Goal: Feedback & Contribution: Leave review/rating

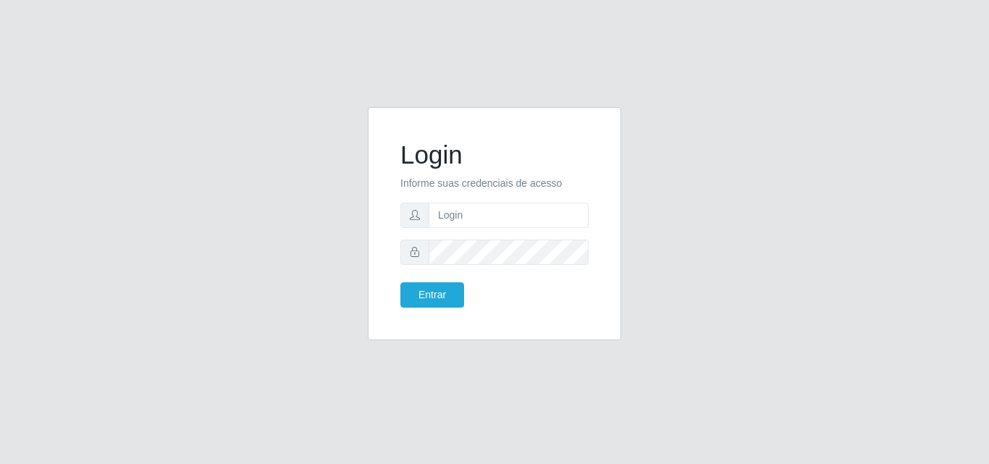
type input "vitoria@saullus"
click at [500, 266] on form "Login Informe suas credenciais de acesso vitoria@saullus Entrar" at bounding box center [494, 224] width 188 height 168
click at [400, 282] on button "Entrar" at bounding box center [432, 294] width 64 height 25
click at [450, 295] on button "Entrar" at bounding box center [432, 294] width 64 height 25
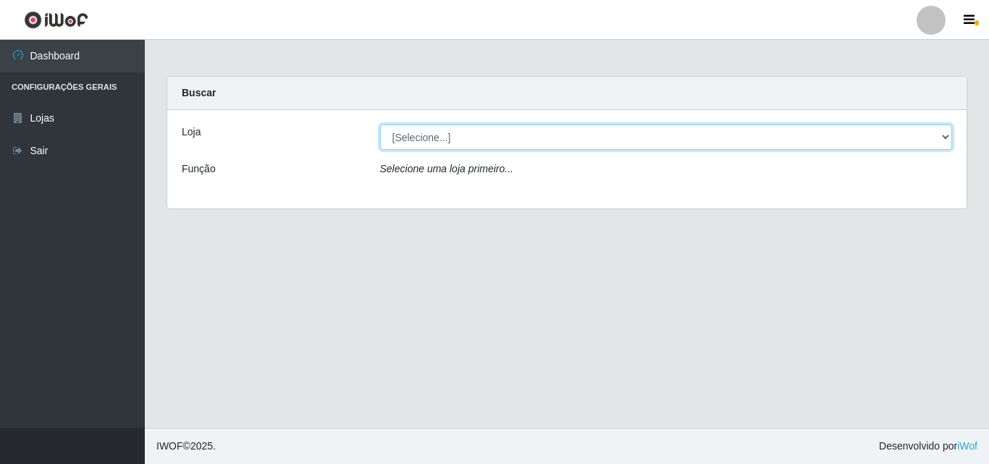
click at [618, 136] on select "[Selecione...] Saullus Supermercados" at bounding box center [666, 137] width 573 height 25
select select "423"
click at [380, 125] on select "[Selecione...] Saullus Supermercados" at bounding box center [666, 137] width 573 height 25
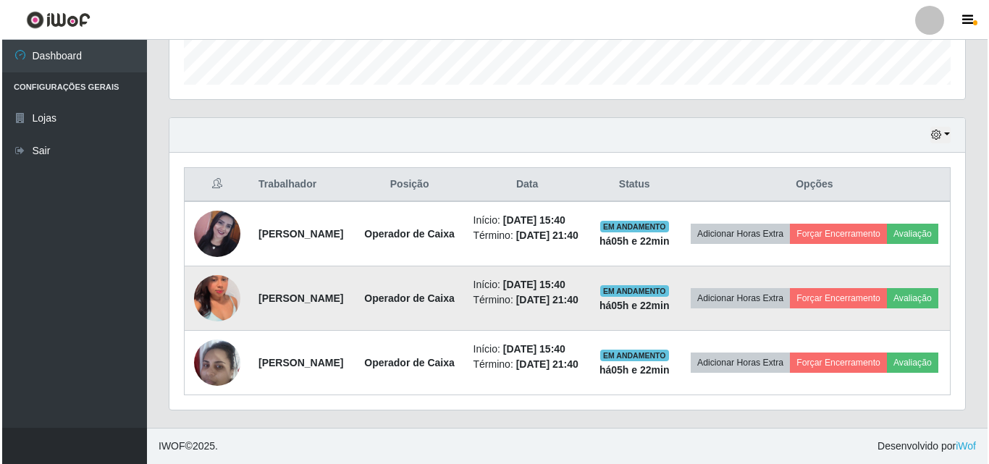
scroll to position [511, 0]
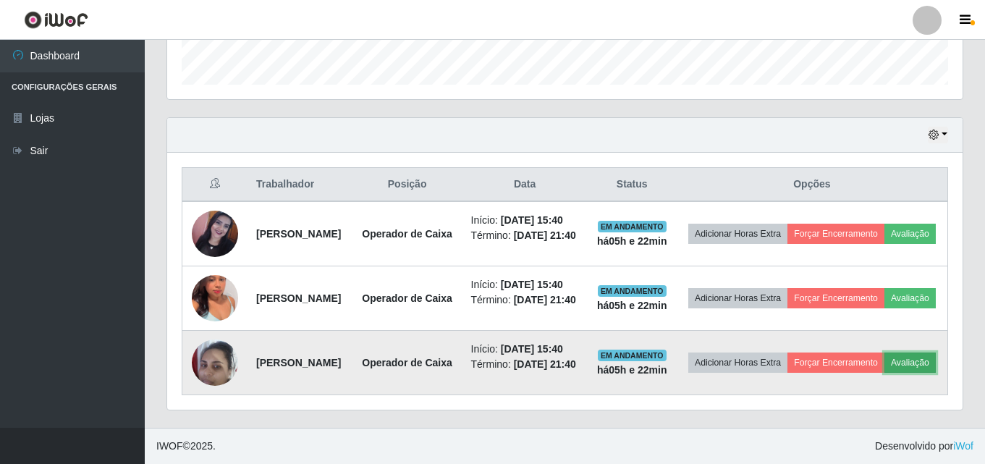
click at [885, 362] on button "Avaliação" at bounding box center [910, 363] width 51 height 20
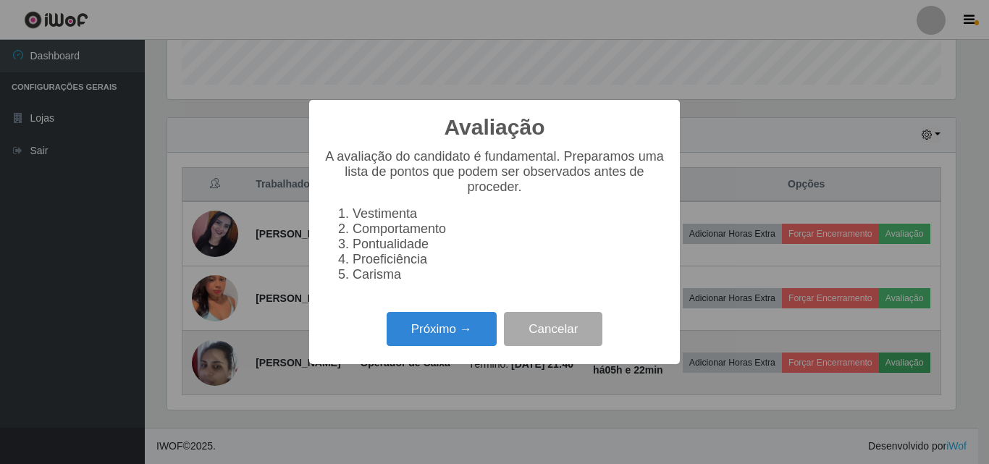
scroll to position [300, 788]
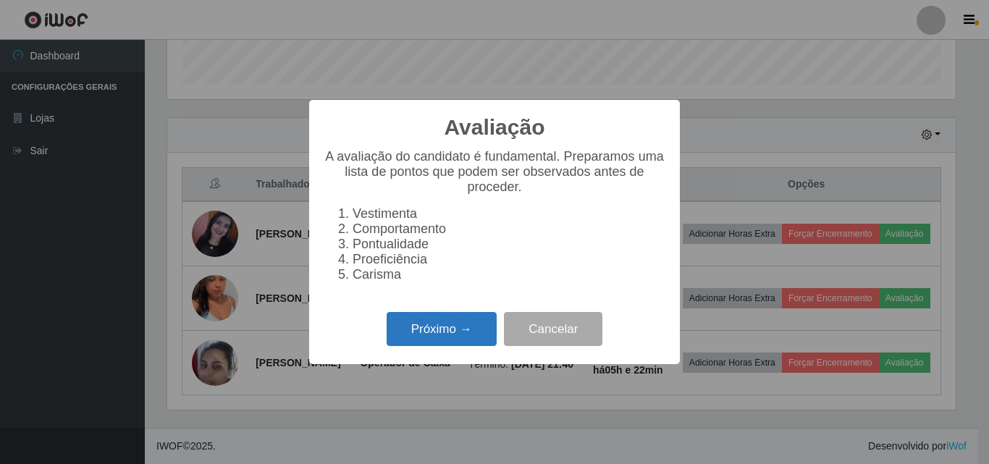
click at [461, 346] on button "Próximo →" at bounding box center [442, 329] width 110 height 34
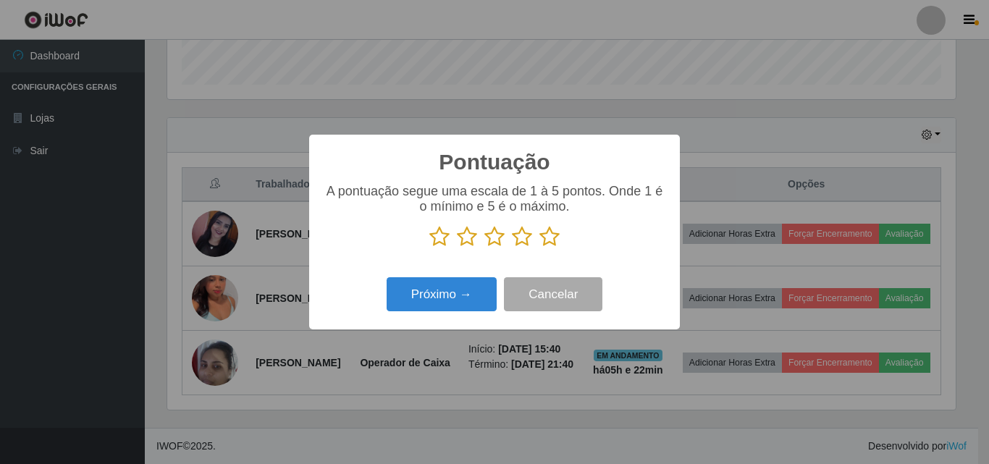
scroll to position [723624, 723136]
click at [549, 242] on icon at bounding box center [549, 237] width 20 height 22
click at [539, 248] on input "radio" at bounding box center [539, 248] width 0 height 0
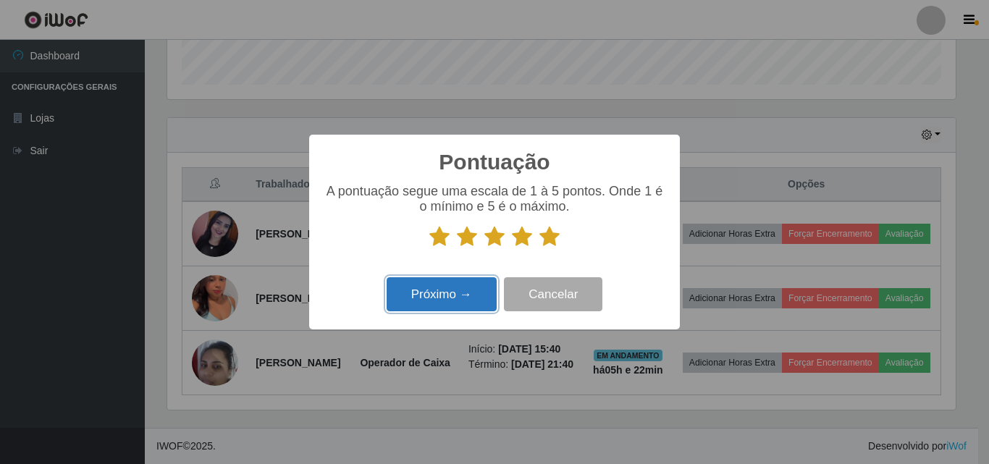
click at [477, 288] on button "Próximo →" at bounding box center [442, 294] width 110 height 34
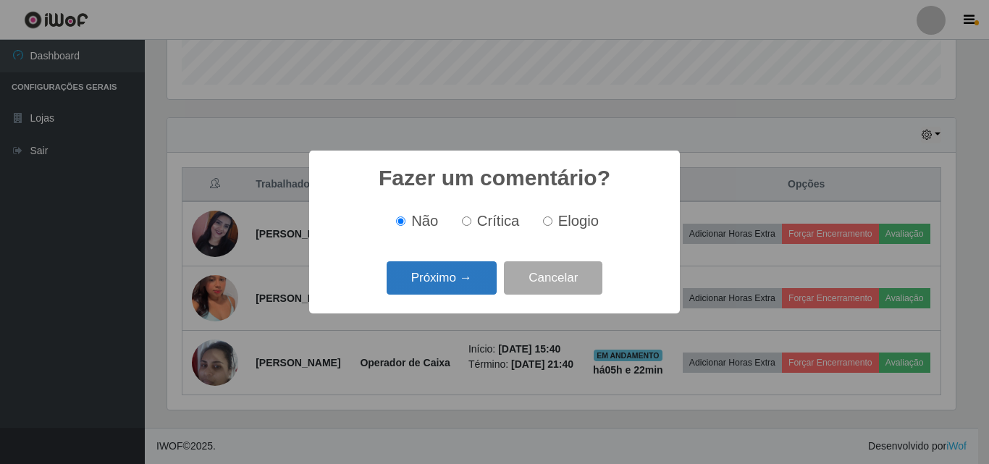
click at [470, 278] on button "Próximo →" at bounding box center [442, 278] width 110 height 34
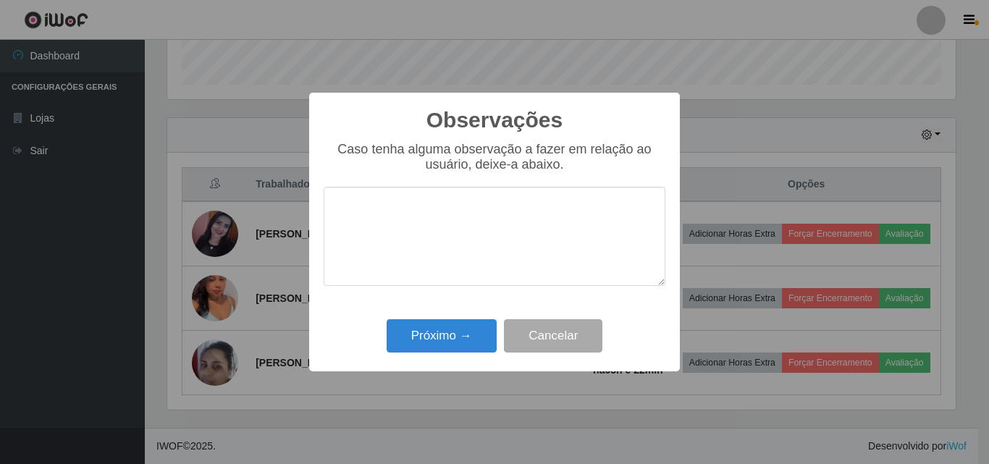
click at [482, 233] on textarea at bounding box center [495, 236] width 342 height 99
drag, startPoint x: 464, startPoint y: 212, endPoint x: 337, endPoint y: 208, distance: 127.5
click at [337, 208] on textarea "Otima profissional" at bounding box center [495, 236] width 342 height 99
type textarea "Otima profissional"
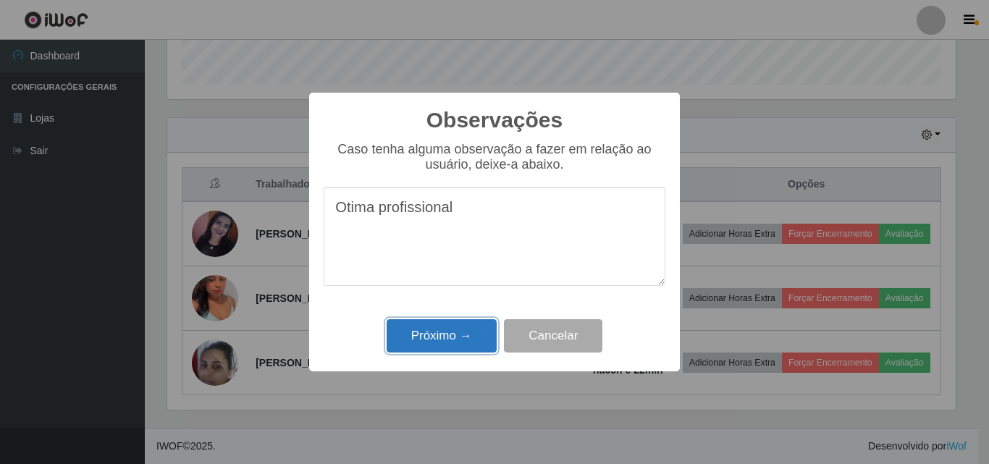
click at [463, 329] on button "Próximo →" at bounding box center [442, 336] width 110 height 34
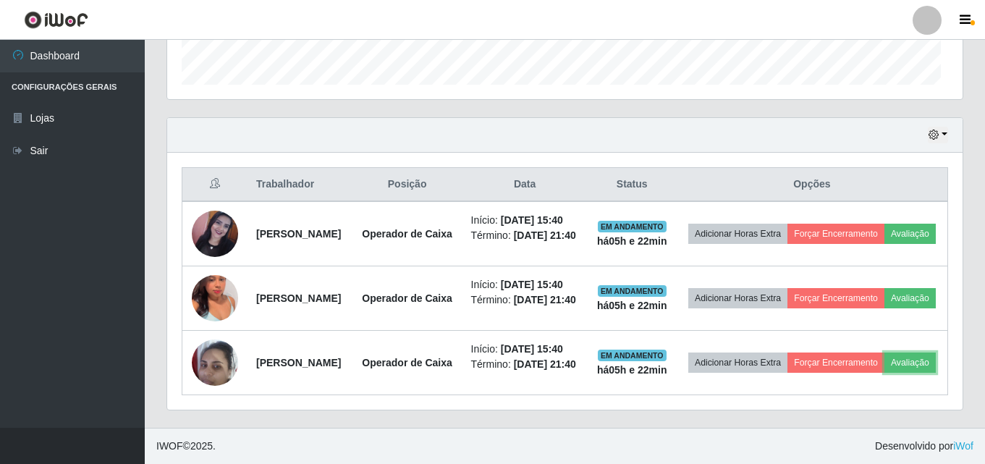
scroll to position [300, 796]
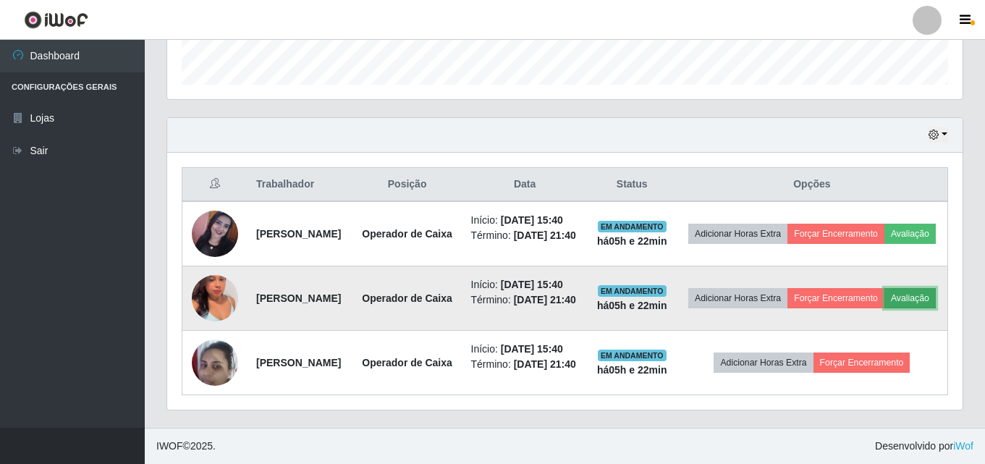
click at [885, 288] on button "Avaliação" at bounding box center [910, 298] width 51 height 20
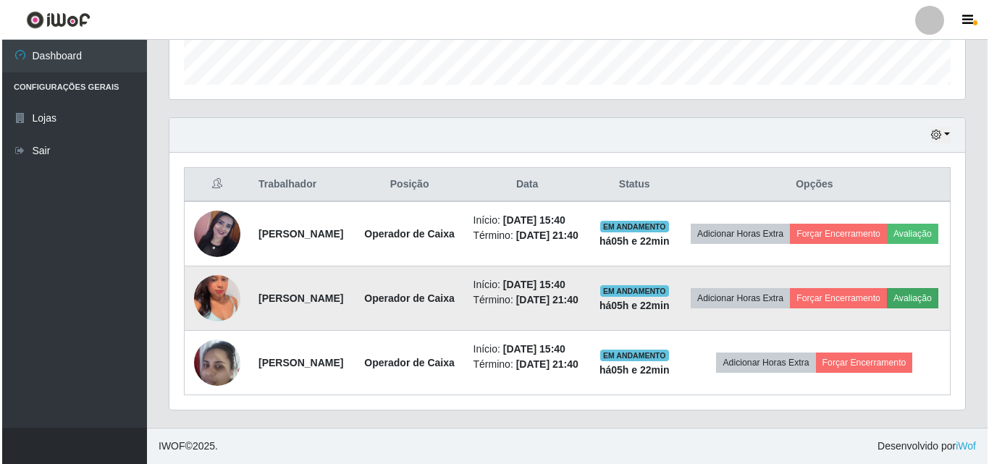
scroll to position [300, 788]
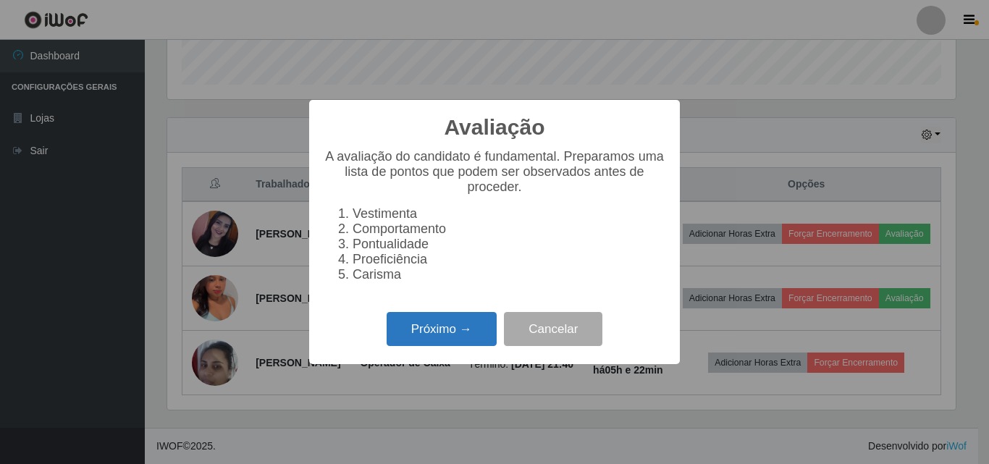
click at [468, 346] on button "Próximo →" at bounding box center [442, 329] width 110 height 34
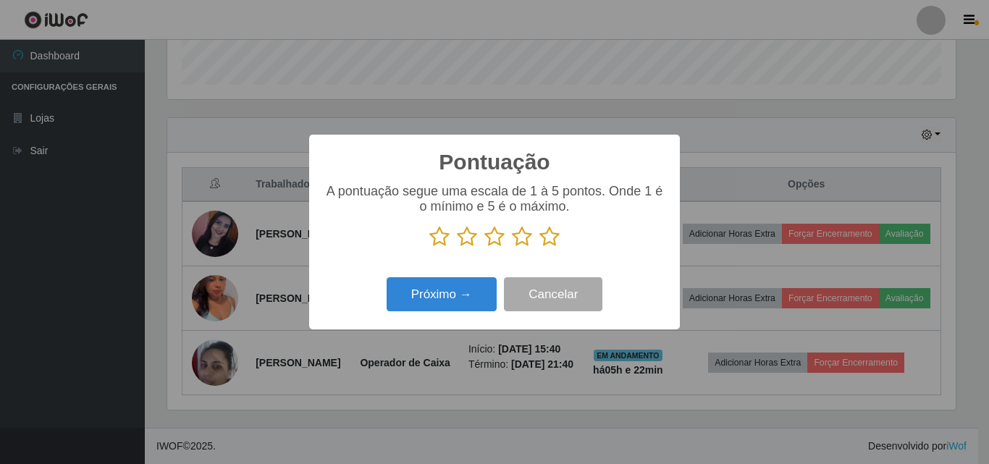
click at [549, 240] on icon at bounding box center [549, 237] width 20 height 22
click at [539, 248] on input "radio" at bounding box center [539, 248] width 0 height 0
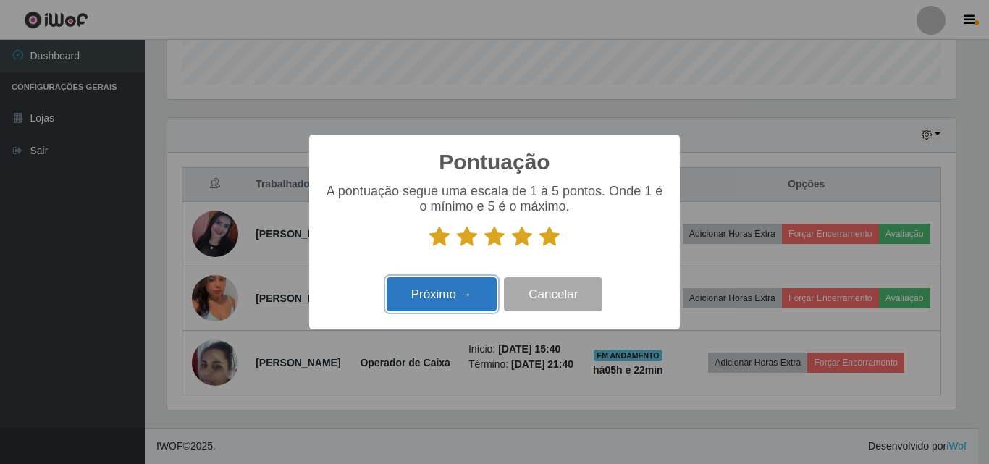
click at [472, 298] on button "Próximo →" at bounding box center [442, 294] width 110 height 34
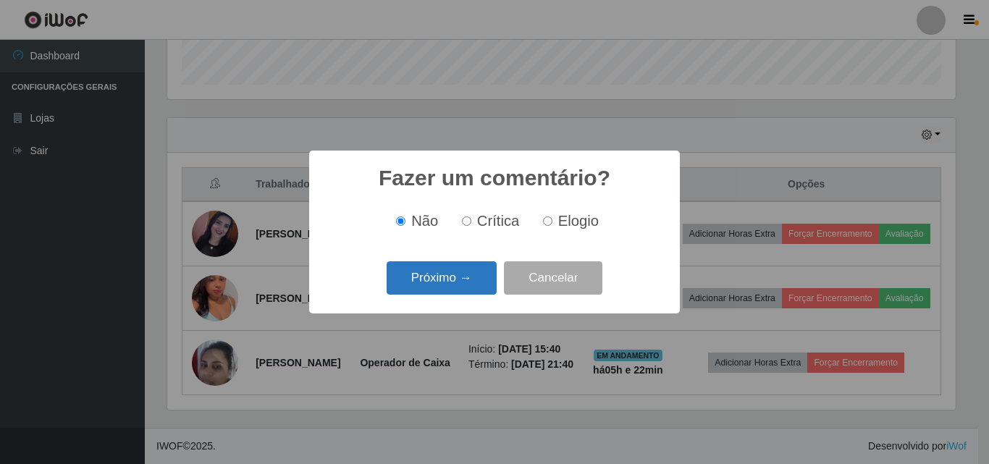
click at [473, 286] on button "Próximo →" at bounding box center [442, 278] width 110 height 34
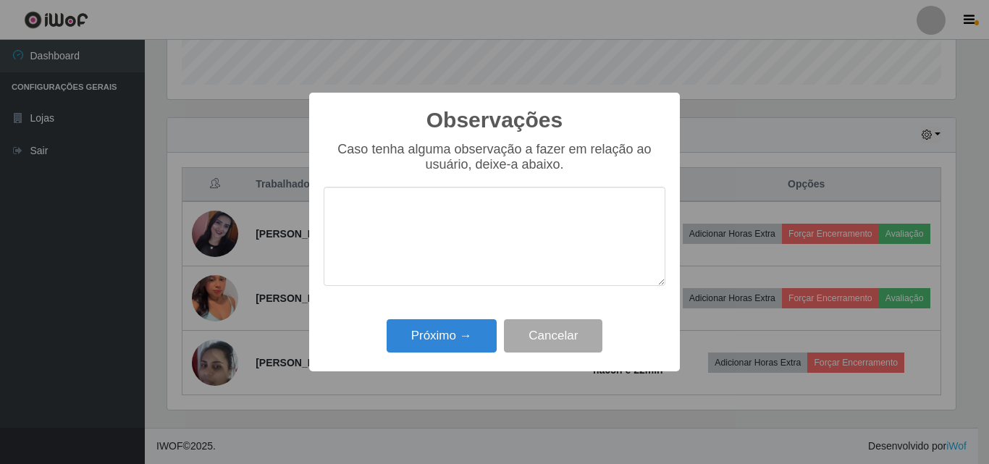
click at [473, 286] on div "Observações × Caso tenha alguma observação a fazer em relação ao usuário, deixe…" at bounding box center [494, 232] width 371 height 279
type textarea "Otima profissional"
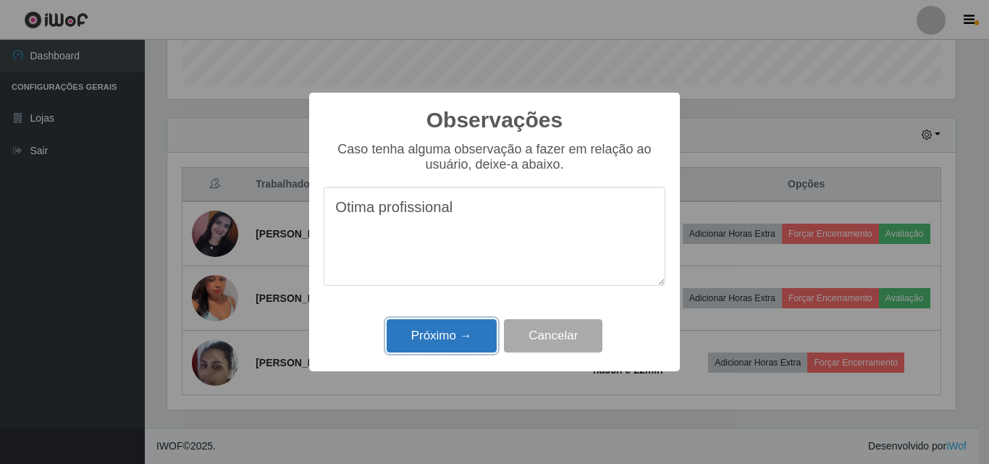
click at [420, 344] on button "Próximo →" at bounding box center [442, 336] width 110 height 34
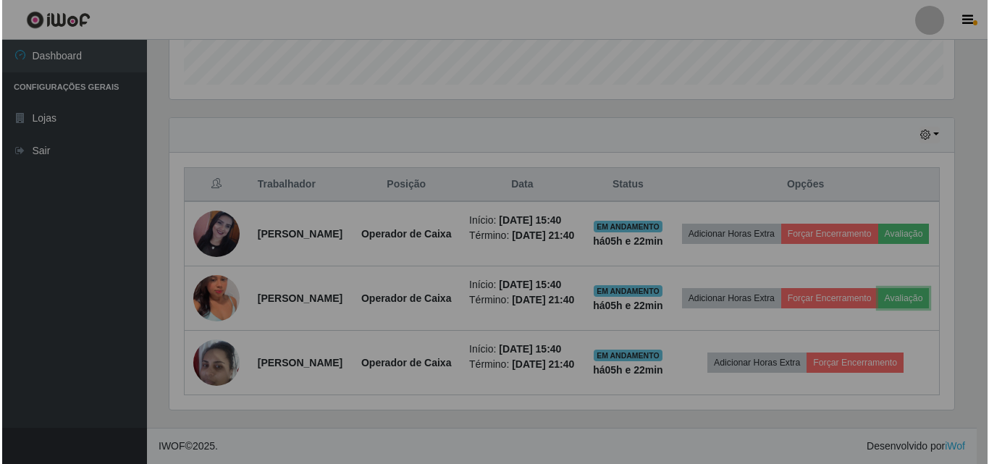
scroll to position [300, 796]
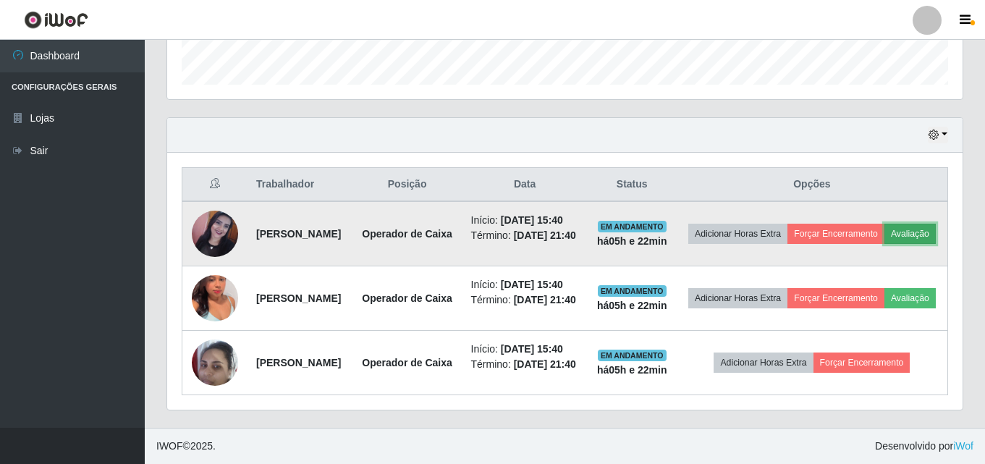
click at [885, 224] on button "Avaliação" at bounding box center [910, 234] width 51 height 20
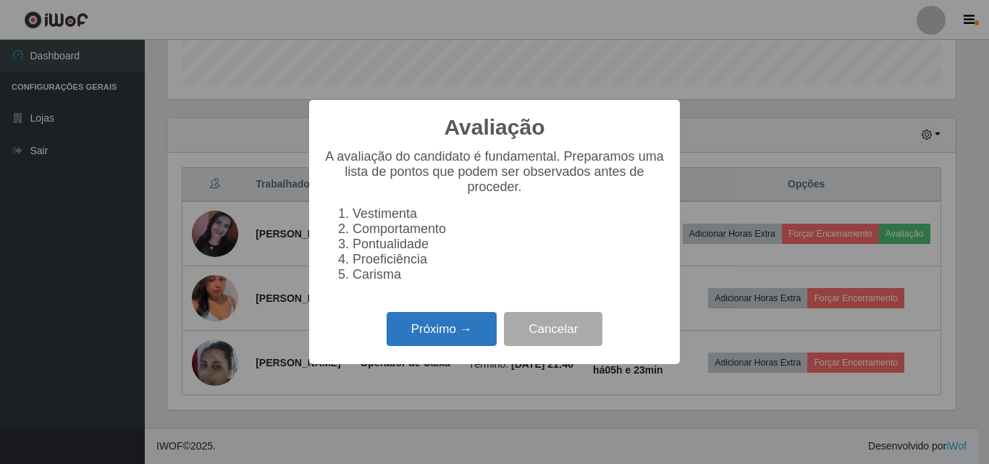
click at [465, 345] on button "Próximo →" at bounding box center [442, 329] width 110 height 34
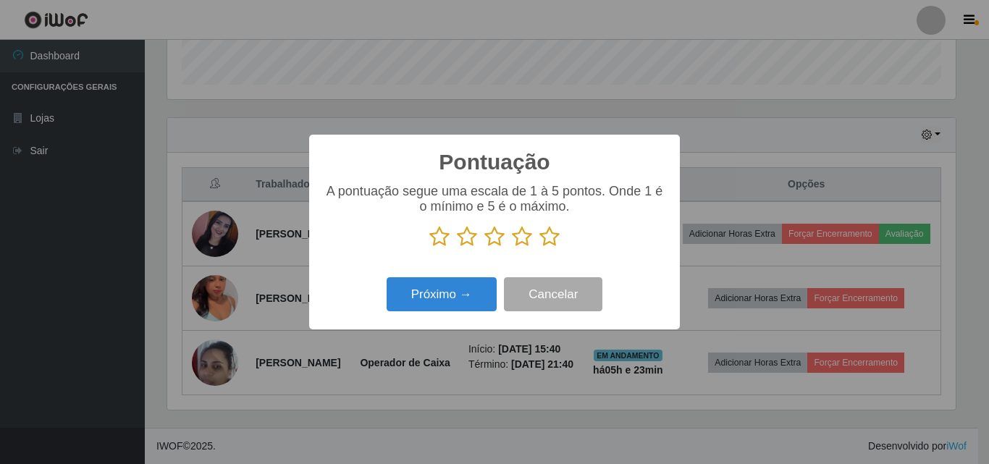
click at [549, 243] on icon at bounding box center [549, 237] width 20 height 22
click at [539, 248] on input "radio" at bounding box center [539, 248] width 0 height 0
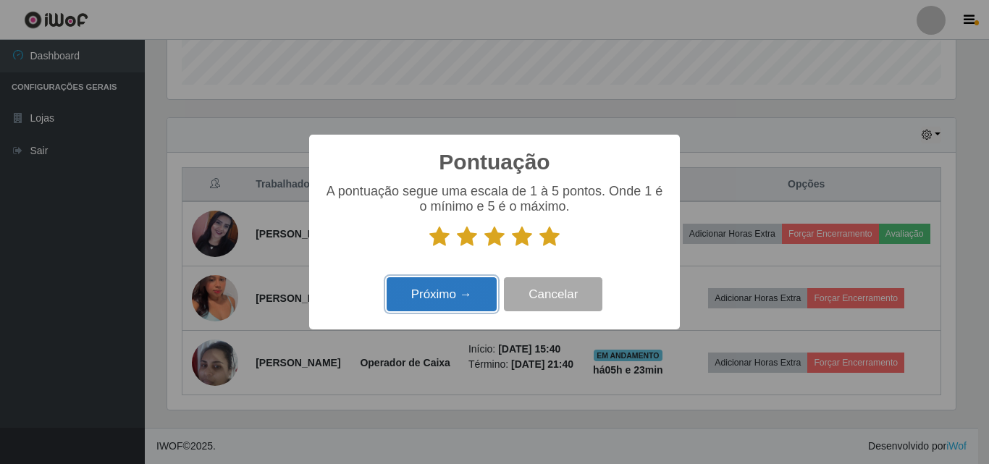
click at [450, 305] on button "Próximo →" at bounding box center [442, 294] width 110 height 34
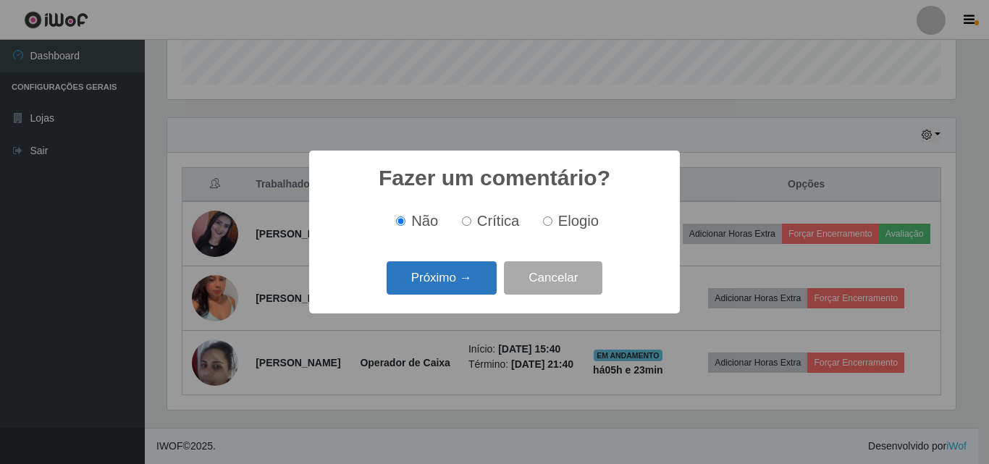
click at [455, 284] on button "Próximo →" at bounding box center [442, 278] width 110 height 34
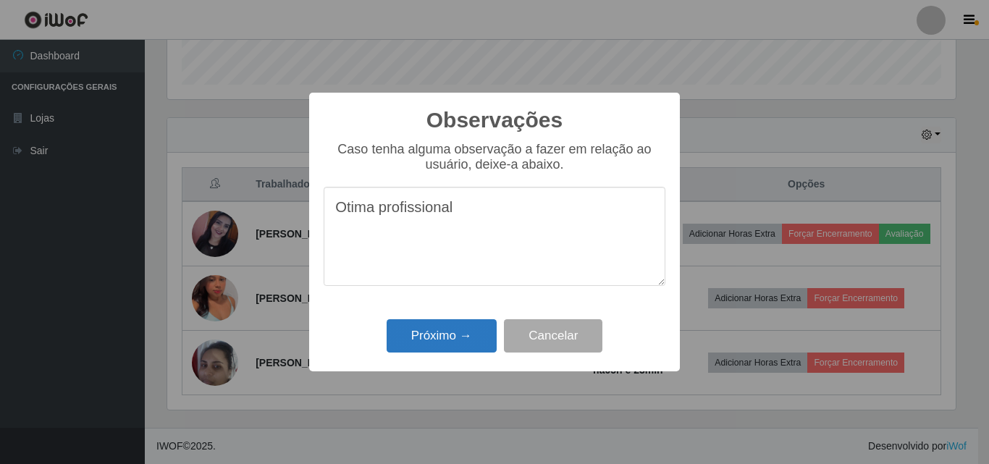
type textarea "Otima profissional"
click at [436, 326] on button "Próximo →" at bounding box center [442, 336] width 110 height 34
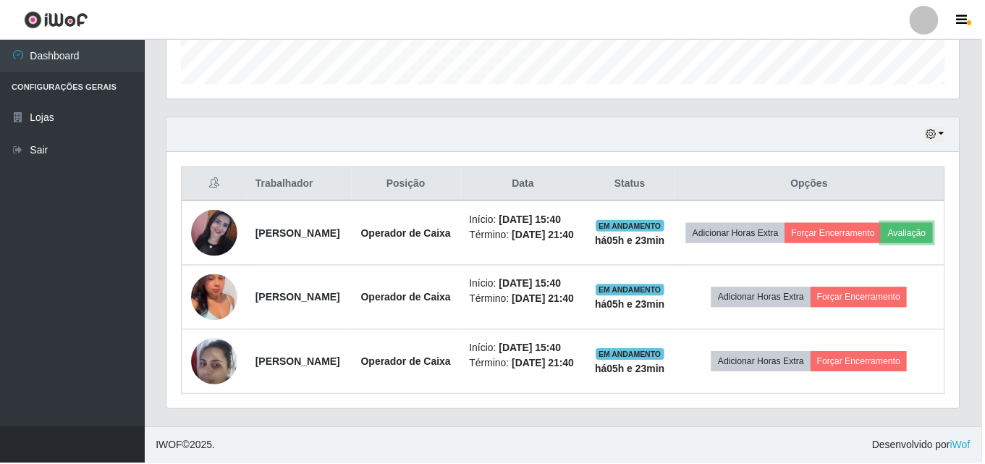
scroll to position [300, 796]
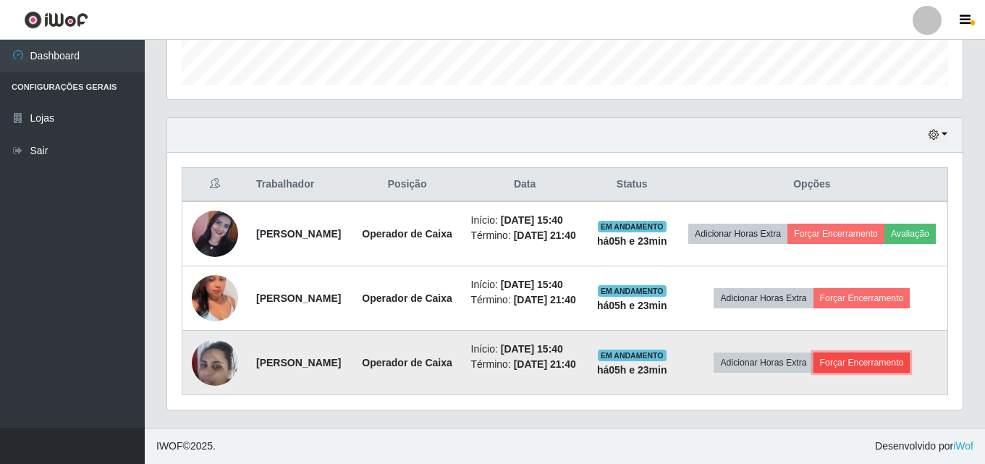
click at [877, 353] on button "Forçar Encerramento" at bounding box center [862, 363] width 97 height 20
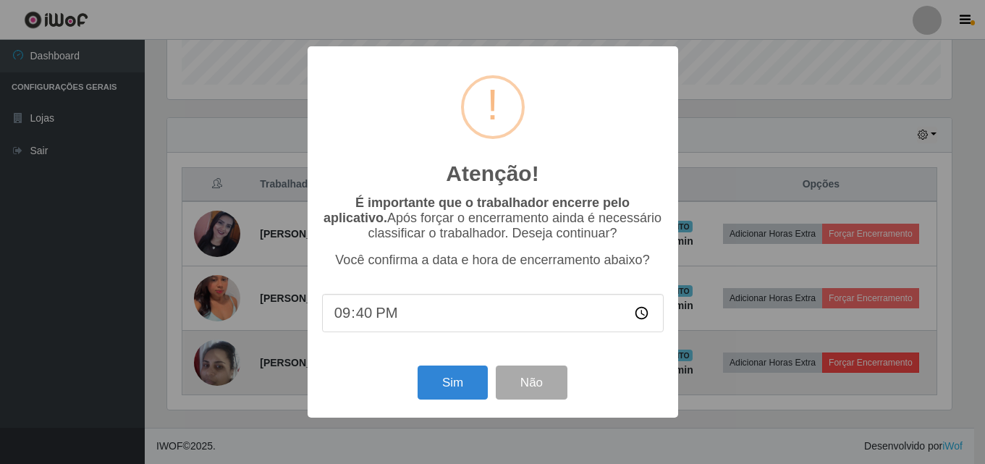
scroll to position [300, 788]
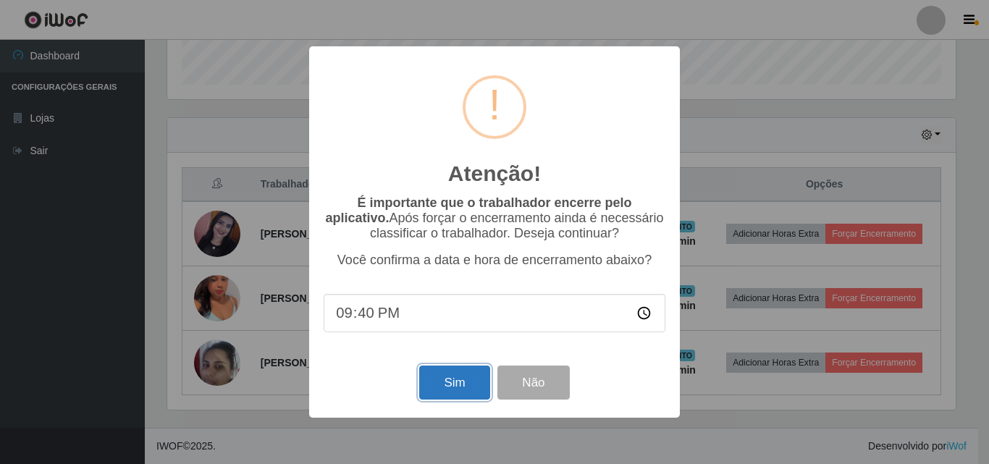
click at [458, 382] on button "Sim" at bounding box center [454, 383] width 70 height 34
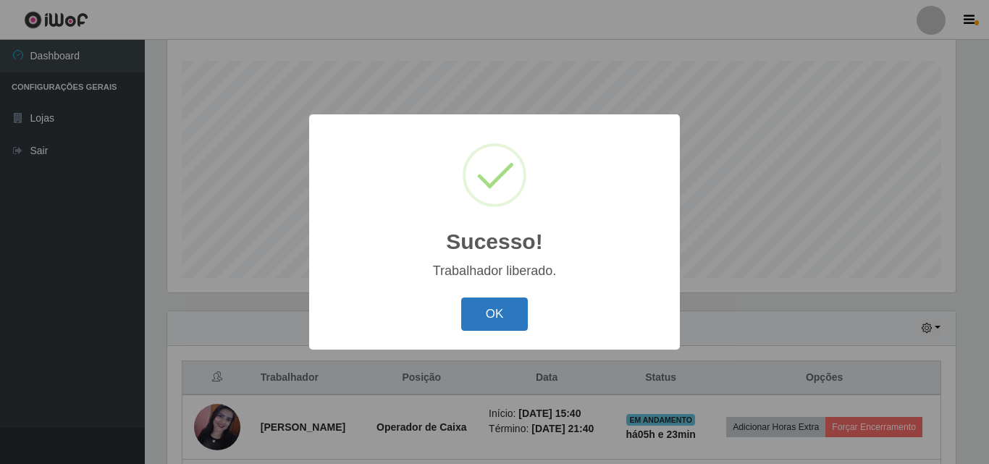
click at [478, 326] on button "OK" at bounding box center [494, 315] width 67 height 34
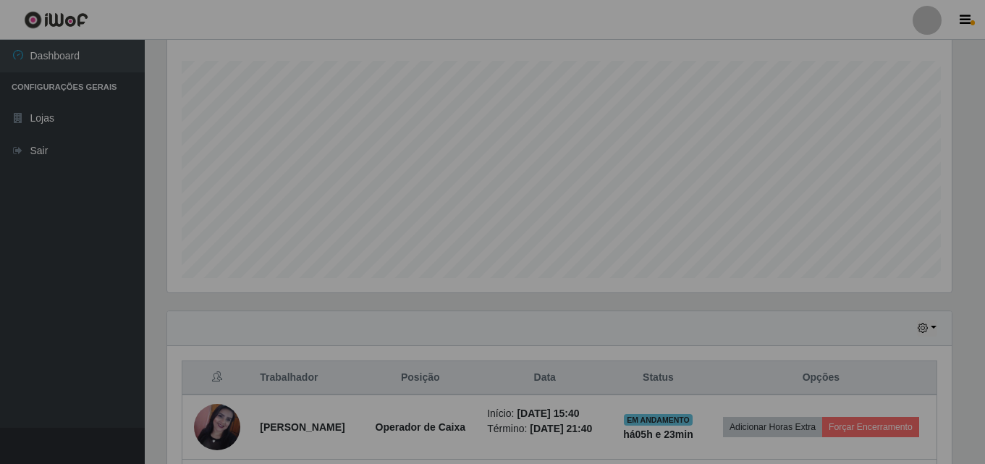
scroll to position [0, 0]
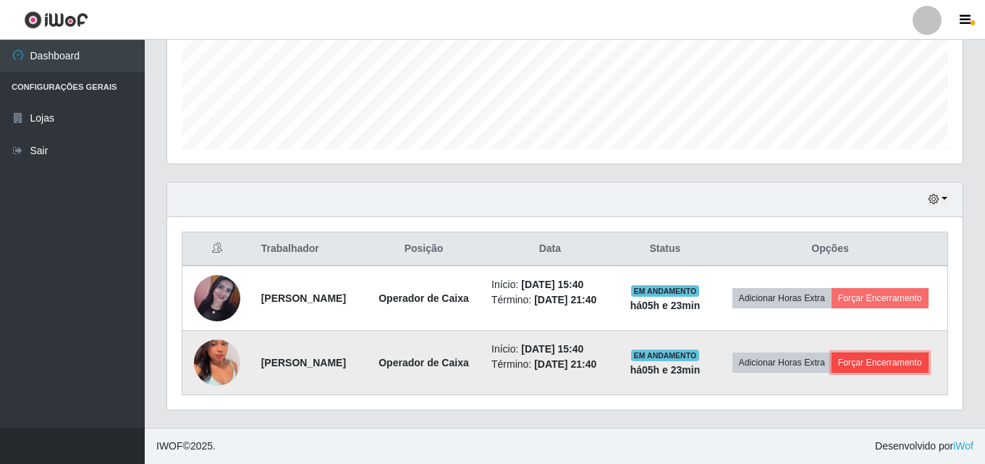
click at [832, 372] on button "Forçar Encerramento" at bounding box center [880, 363] width 97 height 20
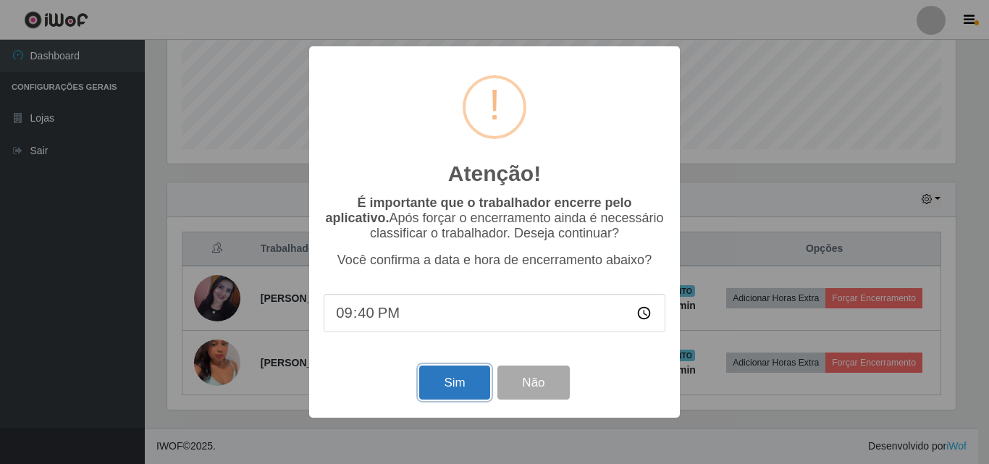
click at [458, 393] on button "Sim" at bounding box center [454, 383] width 70 height 34
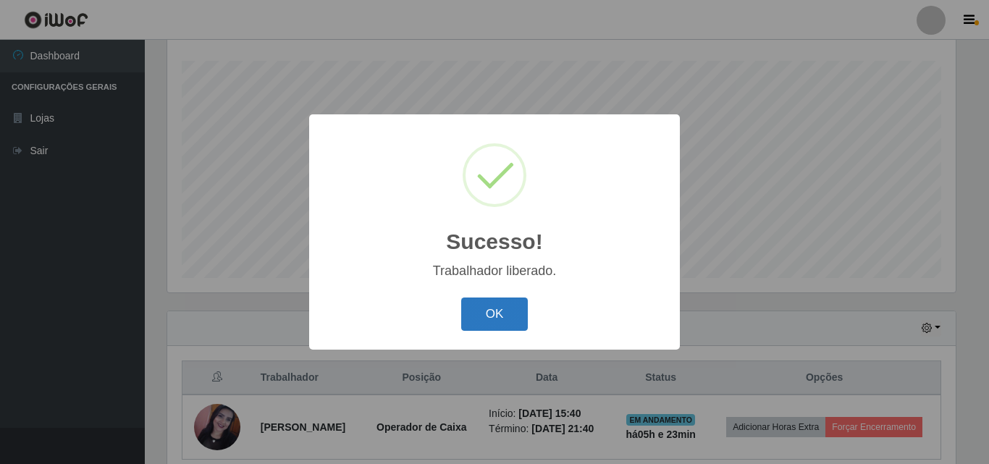
click at [503, 317] on button "OK" at bounding box center [494, 315] width 67 height 34
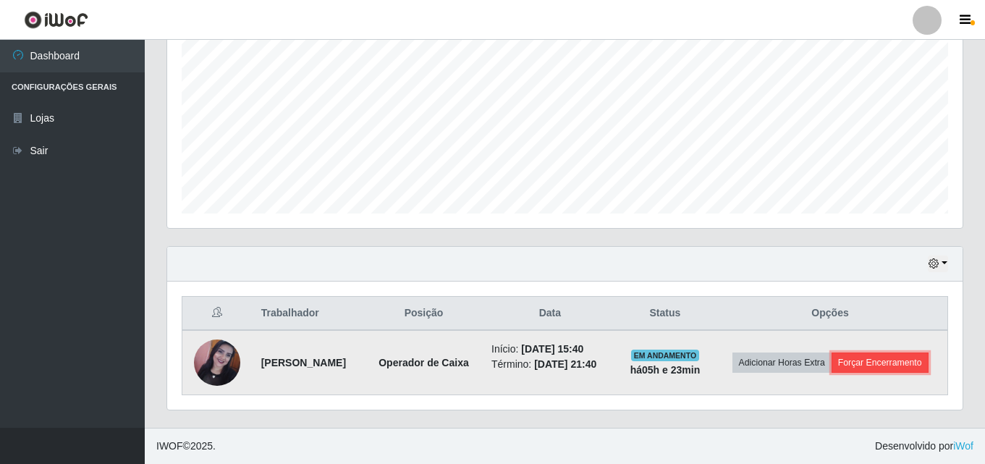
click at [876, 360] on button "Forçar Encerramento" at bounding box center [880, 363] width 97 height 20
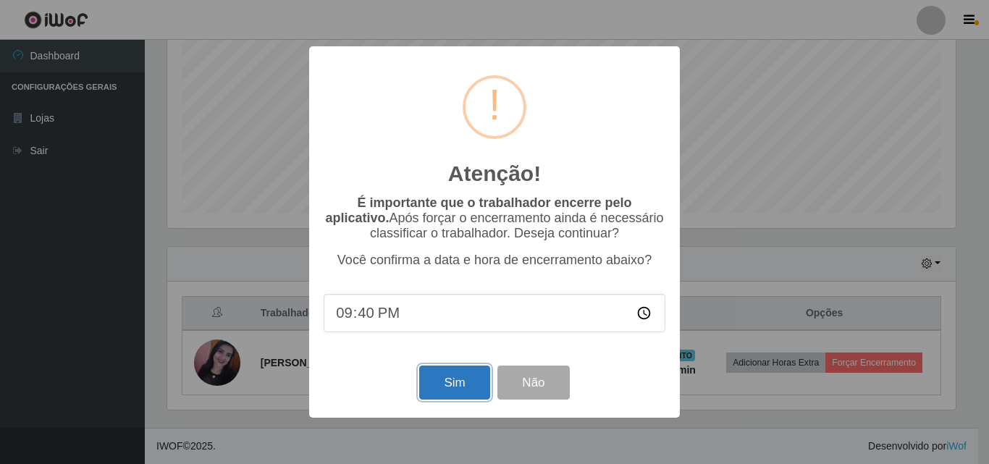
click at [445, 390] on button "Sim" at bounding box center [454, 383] width 70 height 34
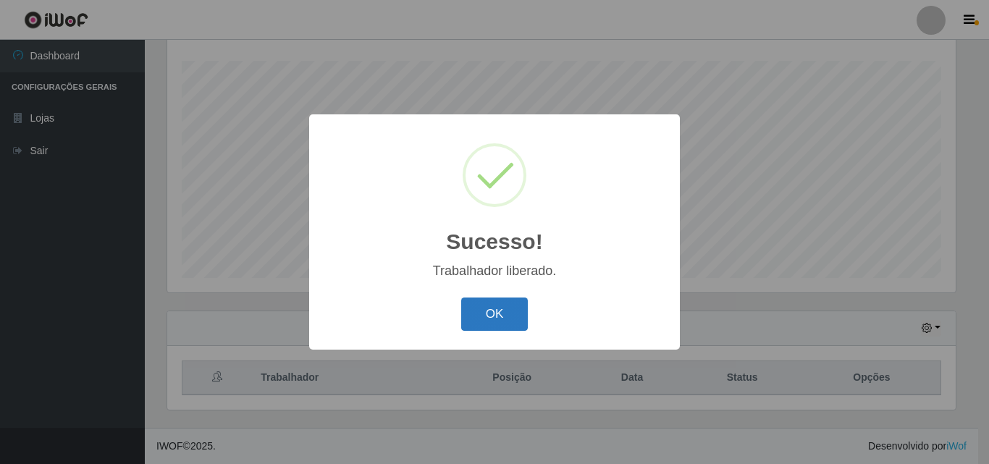
click at [515, 307] on button "OK" at bounding box center [494, 315] width 67 height 34
